Goal: Check status: Check status

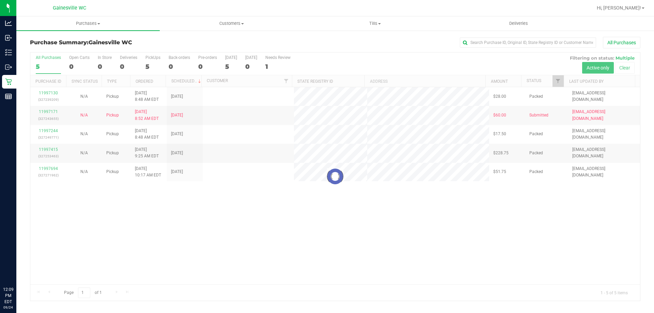
click at [249, 224] on div at bounding box center [335, 176] width 610 height 248
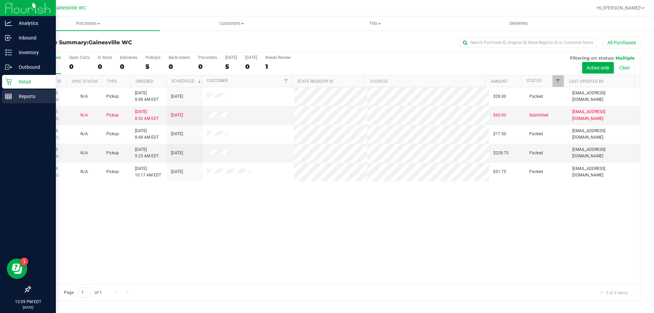
click at [8, 99] on icon at bounding box center [8, 96] width 7 height 7
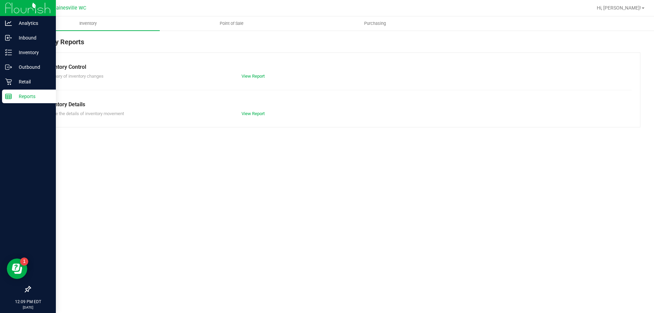
click at [229, 30] on link "Point of Sale" at bounding box center [231, 23] width 143 height 14
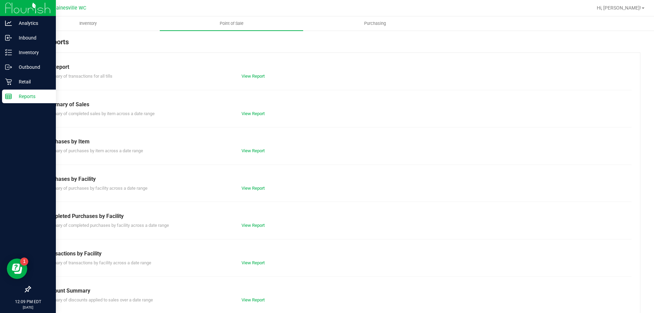
click at [248, 230] on div "Till Report Summary of transactions for all tills View Report Summary of Sales …" at bounding box center [335, 201] width 610 height 299
click at [249, 227] on link "View Report" at bounding box center [252, 225] width 23 height 5
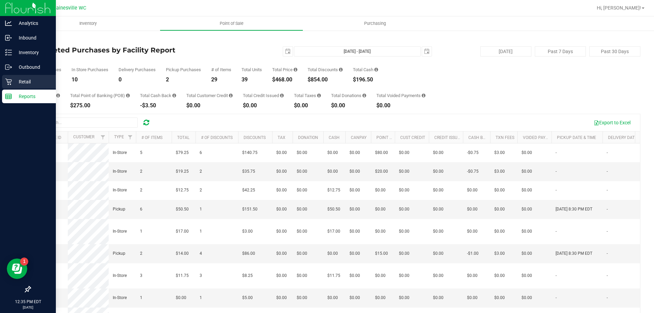
click at [15, 84] on p "Retail" at bounding box center [32, 82] width 41 height 8
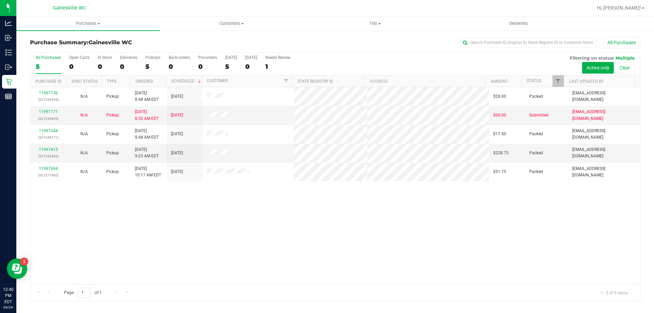
click at [221, 221] on div "11997130 (327239209) N/A Pickup 9/24/2025 8:48 AM EDT 9/24/2025 $28.00 Packed h…" at bounding box center [335, 185] width 610 height 197
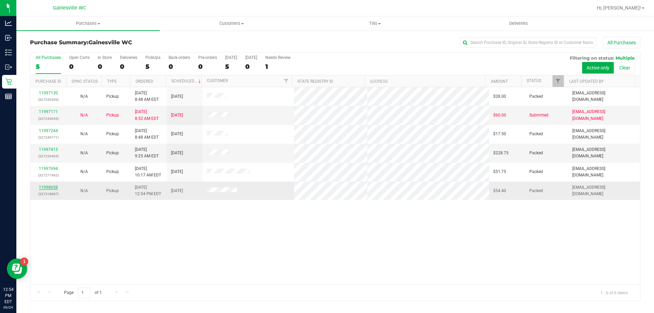
click at [50, 187] on link "11998658" at bounding box center [48, 187] width 19 height 5
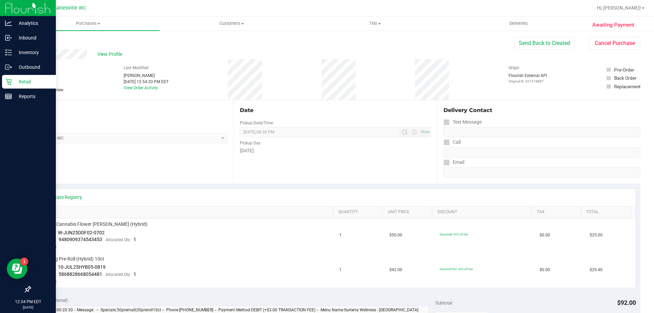
click at [12, 85] on div "Retail" at bounding box center [29, 82] width 54 height 14
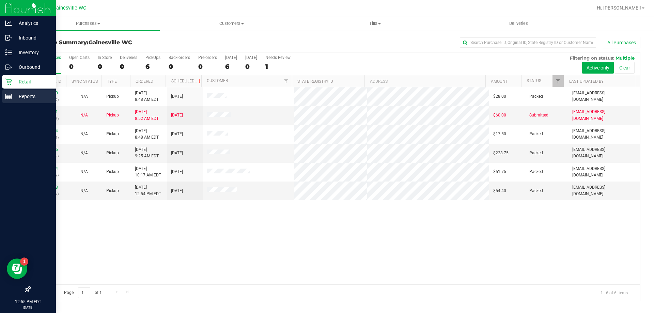
click at [10, 95] on line at bounding box center [8, 95] width 6 height 0
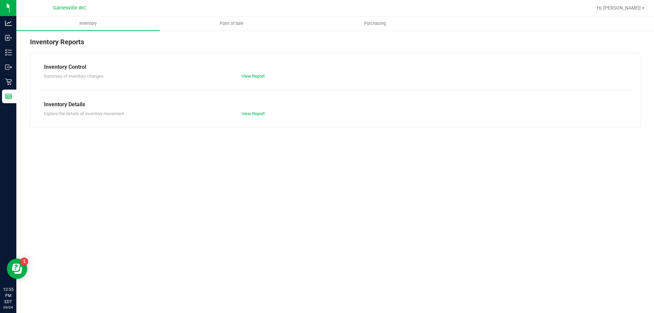
click at [241, 16] on nav "Gainesville WC Hi, Jay!" at bounding box center [335, 8] width 638 height 16
click at [240, 21] on span "Point of Sale" at bounding box center [231, 23] width 42 height 6
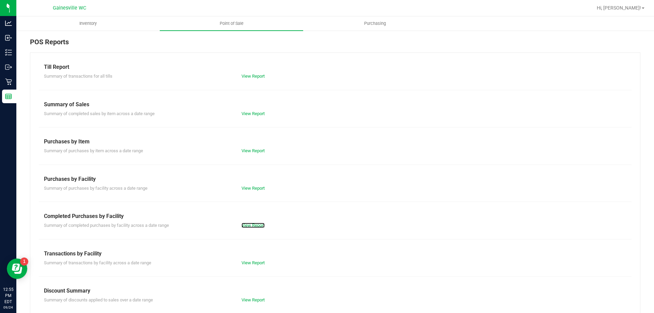
click at [255, 224] on link "View Report" at bounding box center [252, 225] width 23 height 5
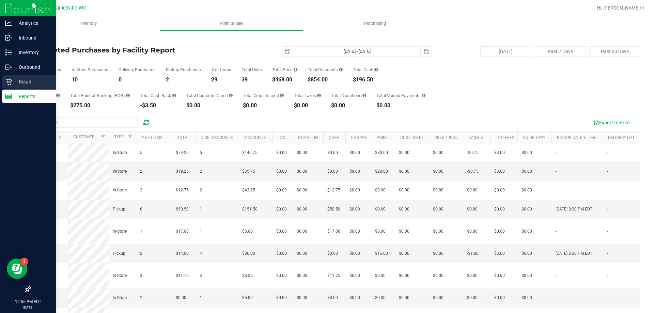
click at [15, 79] on p "Retail" at bounding box center [32, 82] width 41 height 8
